Goal: Complete application form

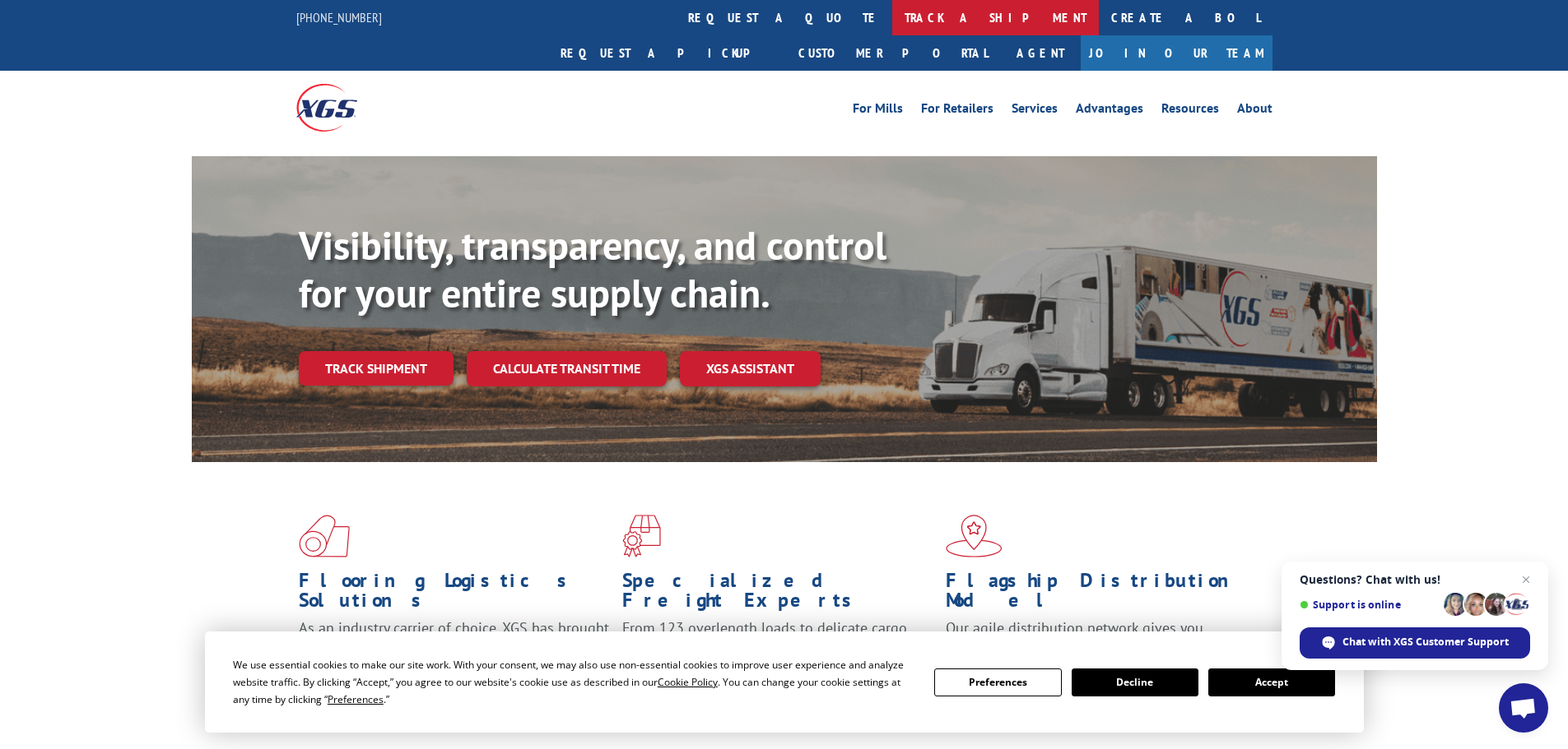
click at [892, 16] on link "track a shipment" at bounding box center [995, 17] width 207 height 35
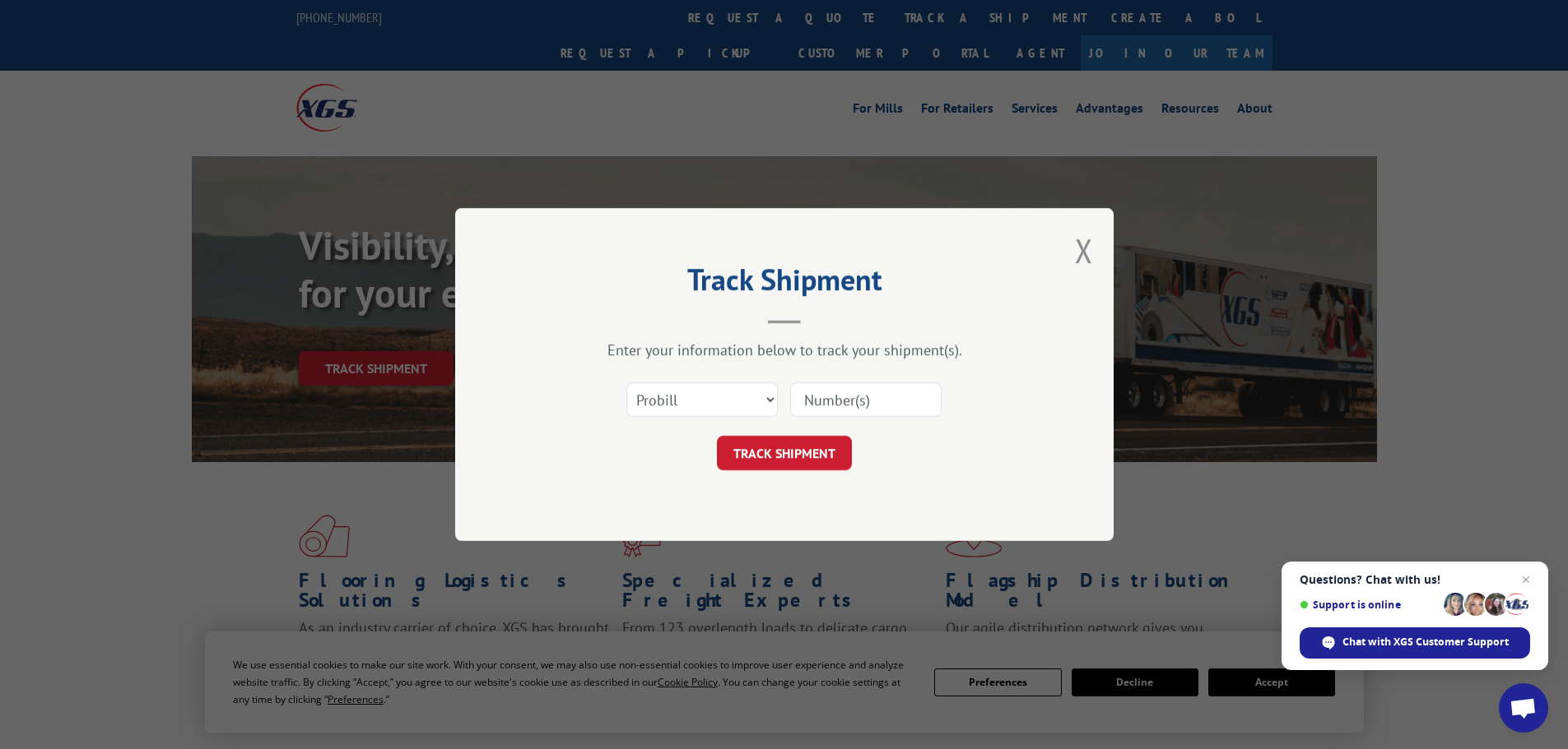
click at [837, 394] on input at bounding box center [866, 400] width 152 height 35
paste input "17450112"
type input "17450112"
click at [809, 448] on button "TRACK SHIPMENT" at bounding box center [784, 454] width 135 height 35
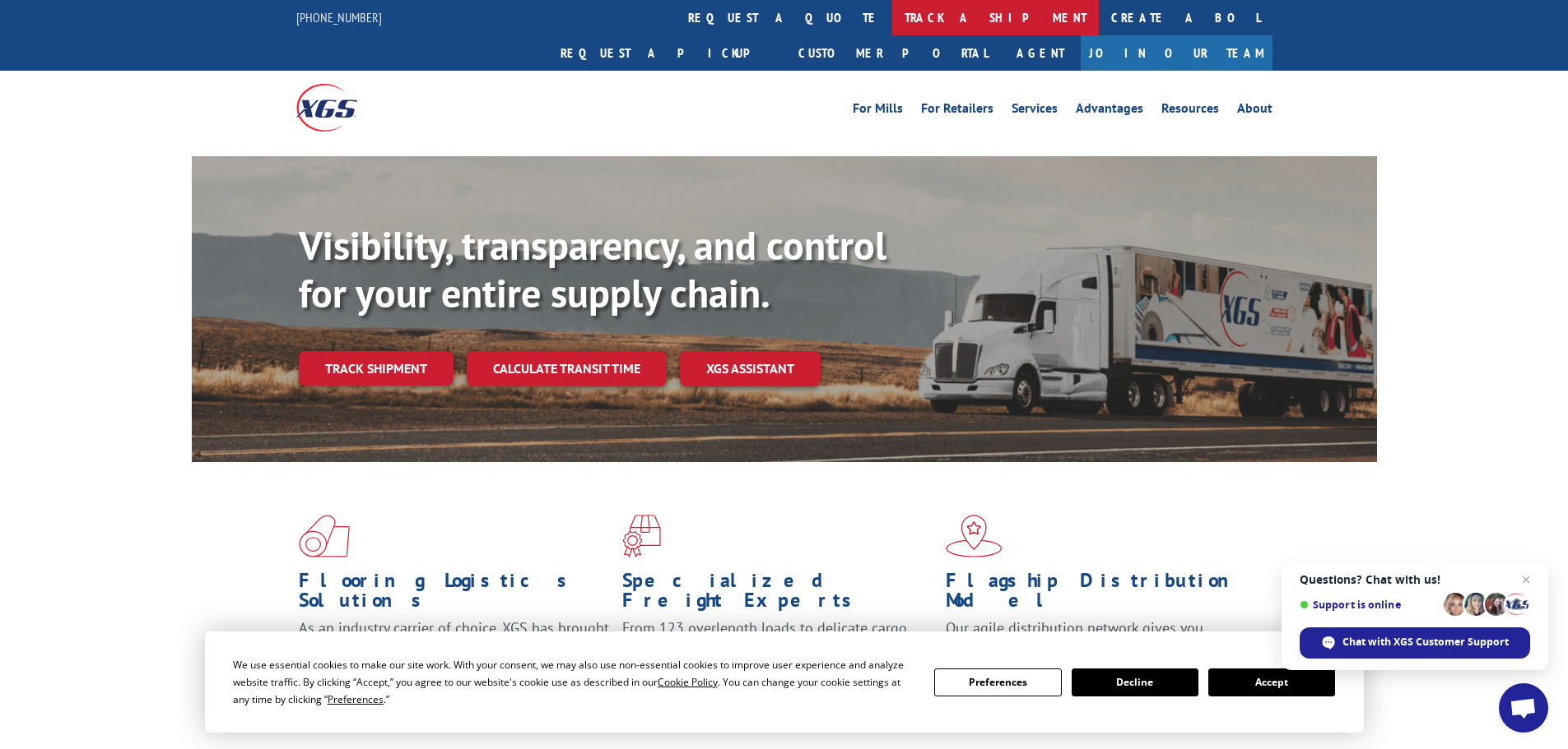
click at [892, 19] on link "track a shipment" at bounding box center [995, 17] width 207 height 35
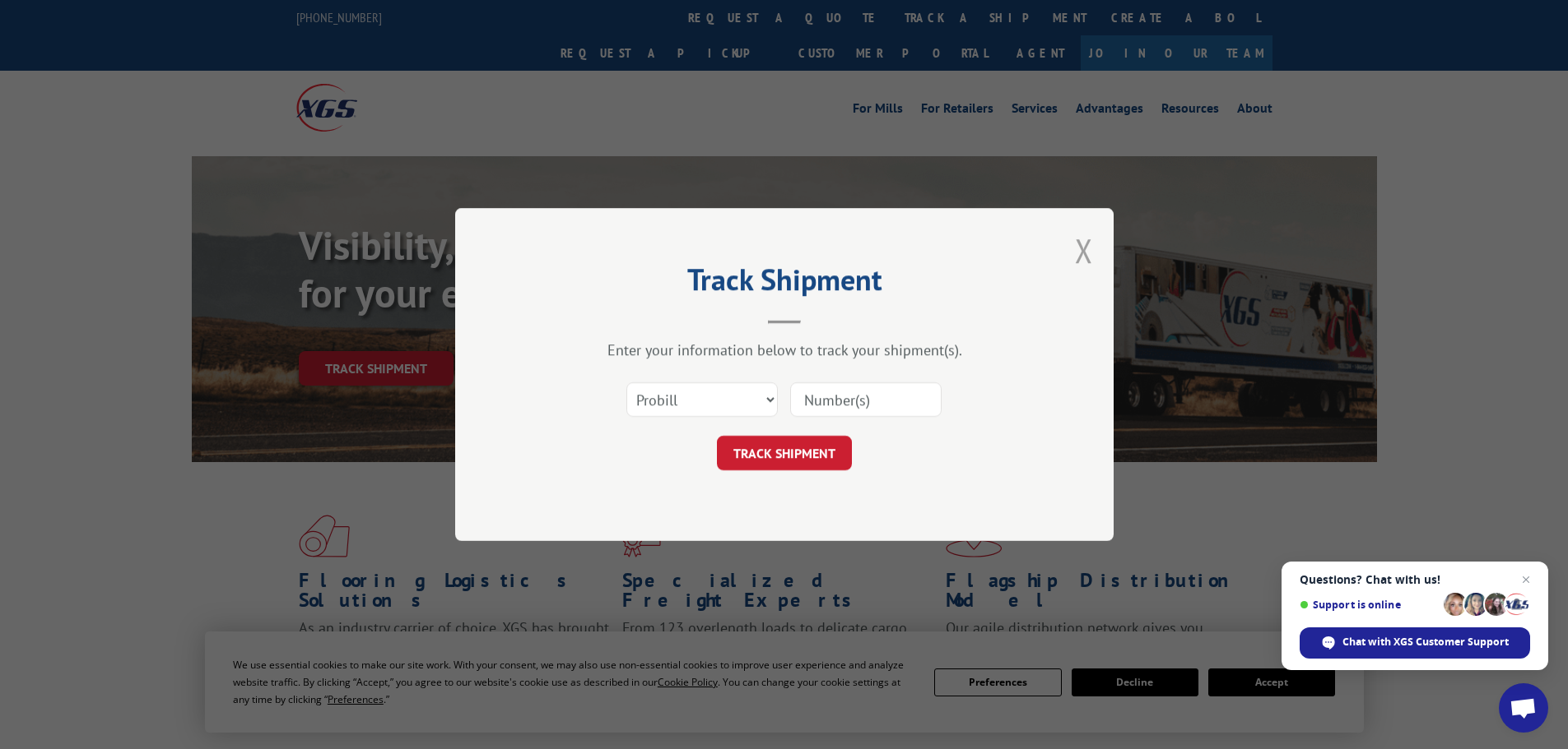
click at [1084, 250] on button "Close modal" at bounding box center [1084, 250] width 18 height 44
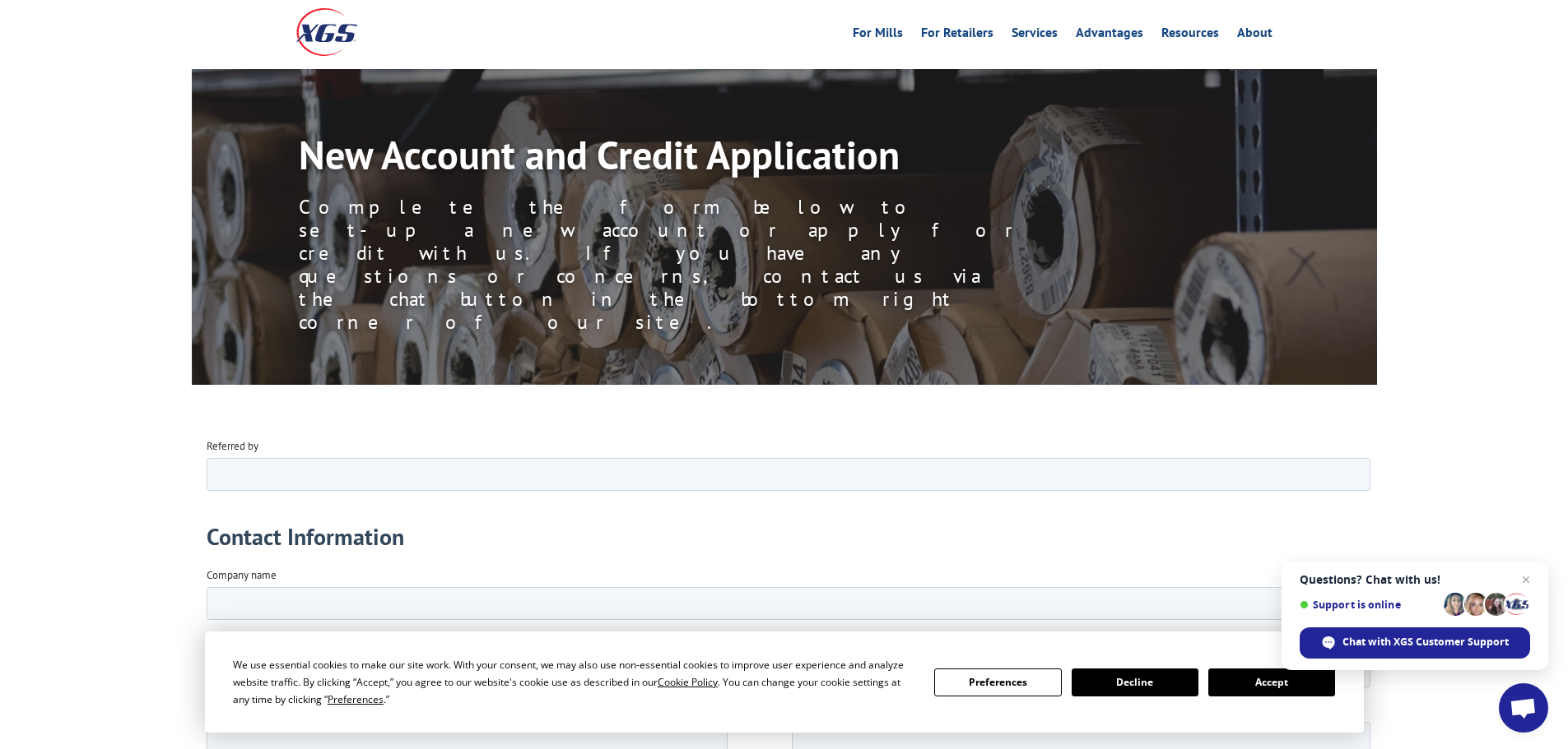
scroll to position [247, 0]
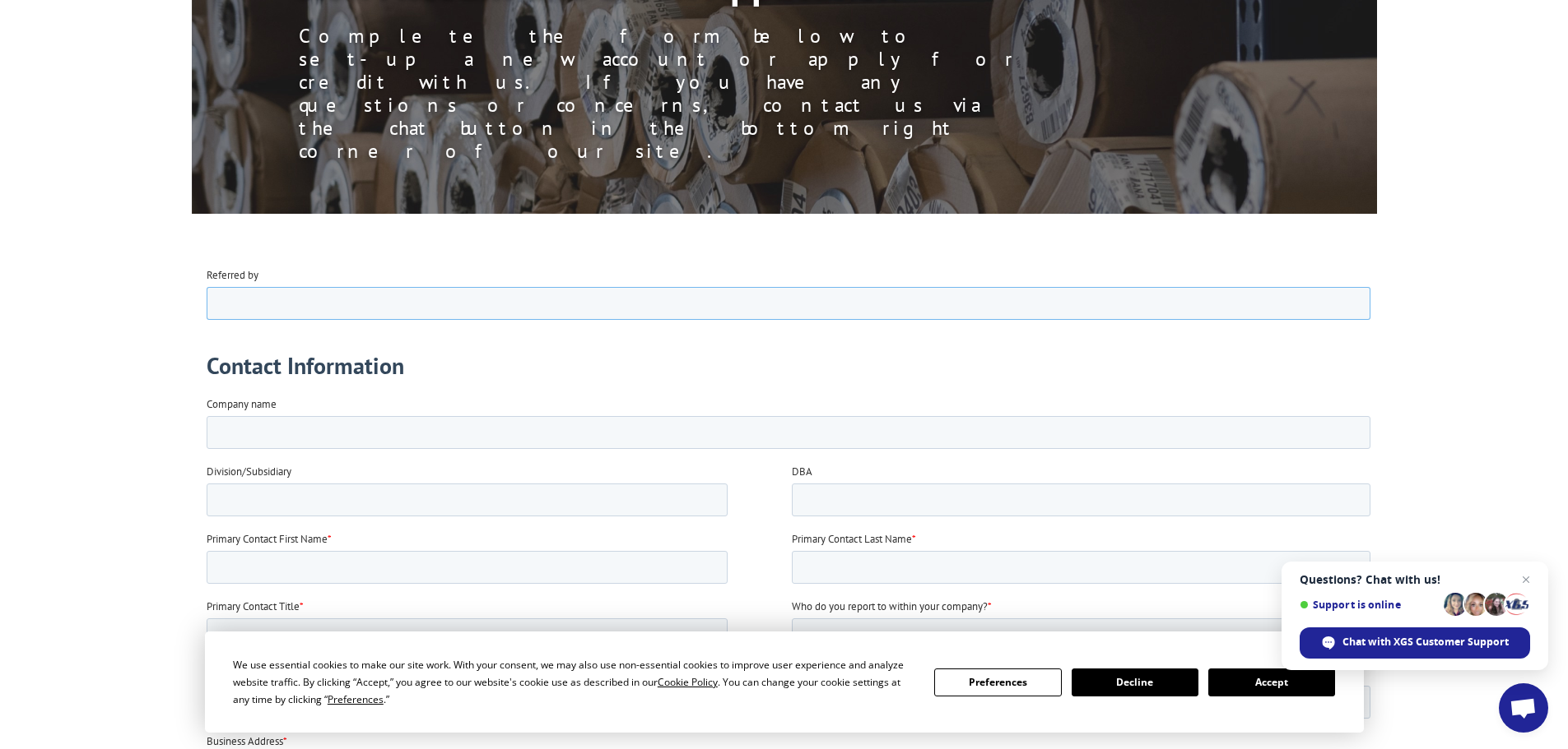
click at [335, 302] on input "Referred by" at bounding box center [787, 303] width 1164 height 33
type input "Home Depot"
drag, startPoint x: 346, startPoint y: 302, endPoint x: 143, endPoint y: 276, distance: 204.7
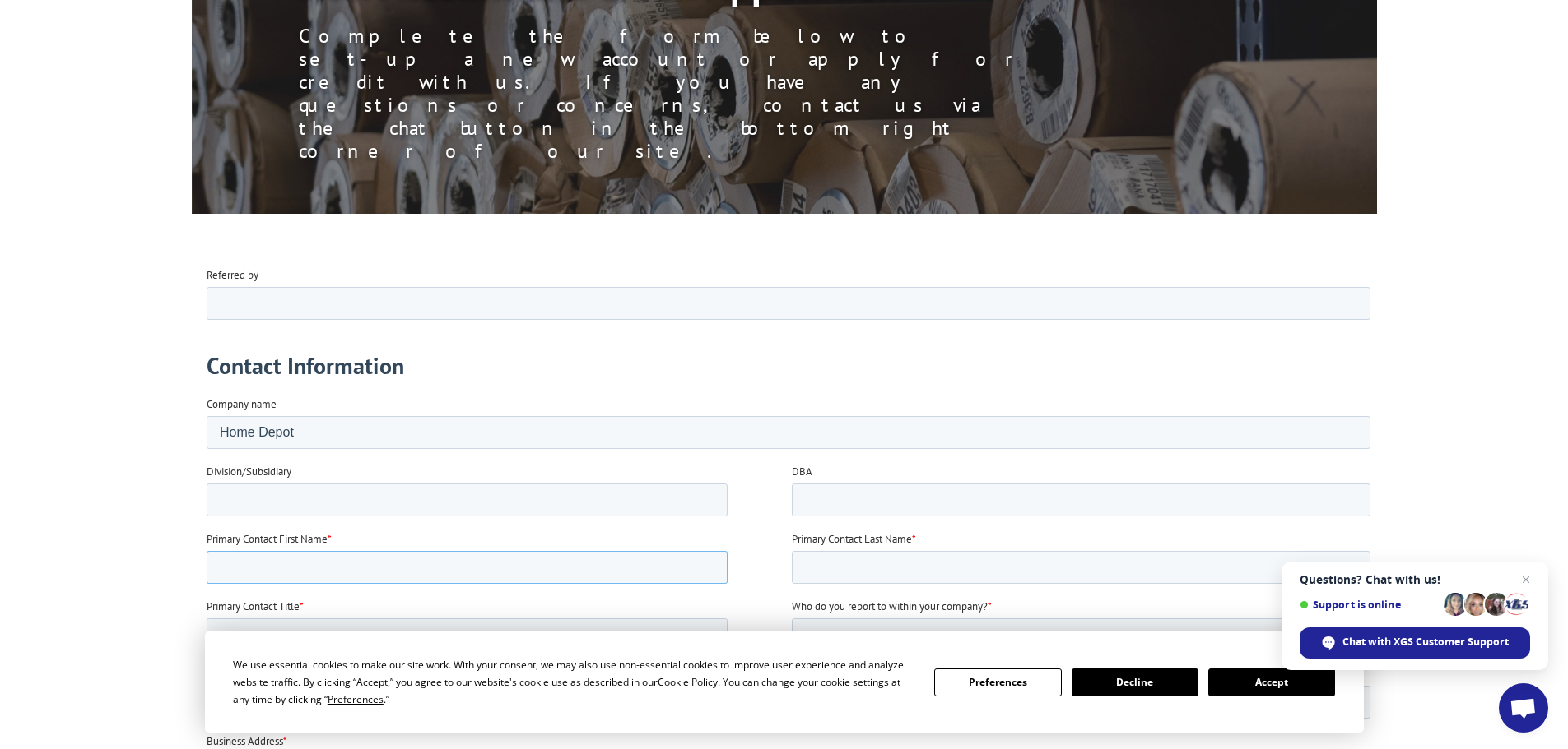
click at [314, 564] on input "Primary Contact First Name *" at bounding box center [467, 566] width 521 height 33
type input "[PERSON_NAME]"
type input "COS"
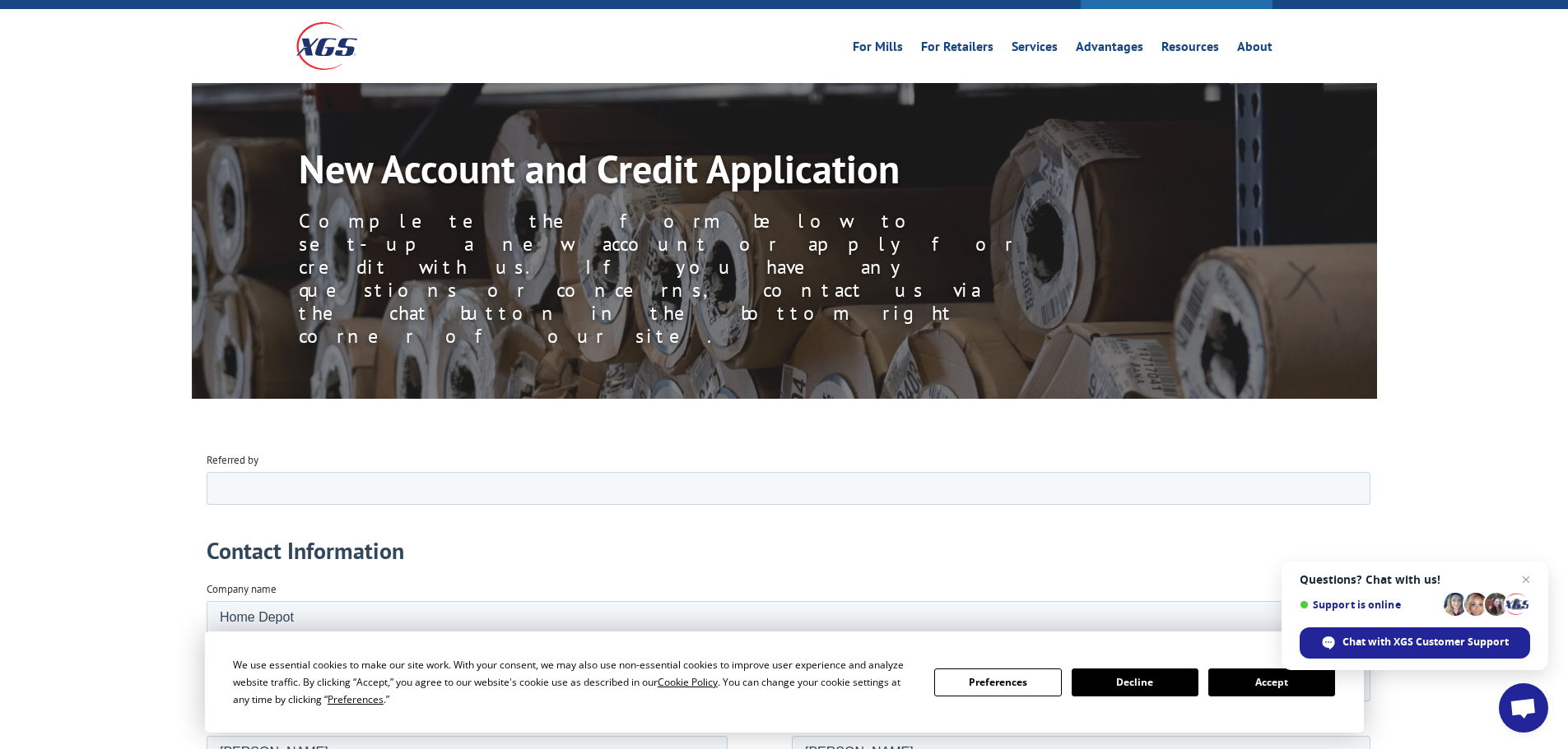
scroll to position [0, 0]
